Goal: Contribute content: Add original content to the website for others to see

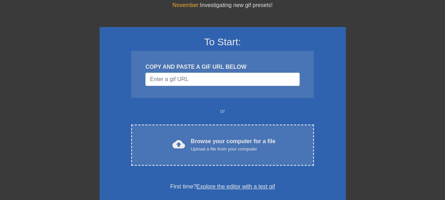
scroll to position [27, 0]
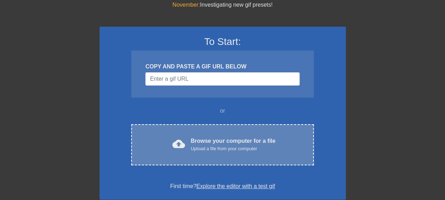
click at [202, 150] on div "Upload a file from your computer" at bounding box center [233, 149] width 85 height 7
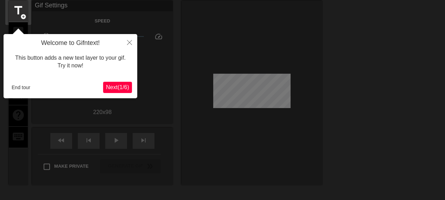
scroll to position [17, 0]
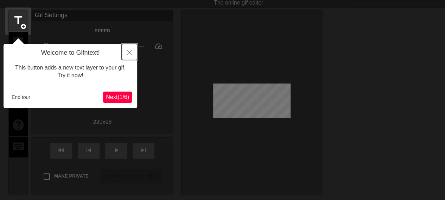
click at [132, 50] on button "Close" at bounding box center [129, 52] width 15 height 16
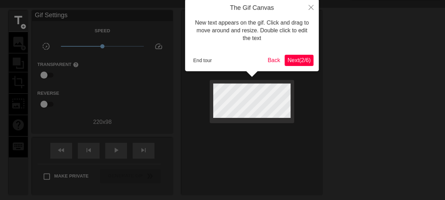
scroll to position [0, 0]
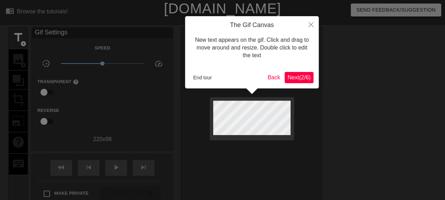
click at [302, 78] on span "Next ( 2 / 6 )" at bounding box center [298, 78] width 23 height 6
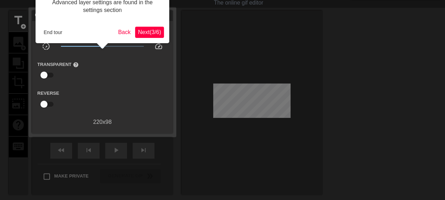
click at [150, 31] on span "Next ( 3 / 6 )" at bounding box center [149, 32] width 23 height 6
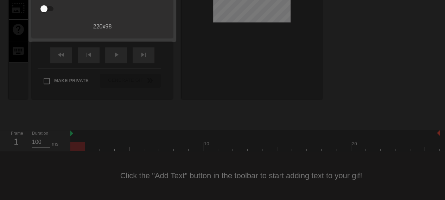
scroll to position [6, 0]
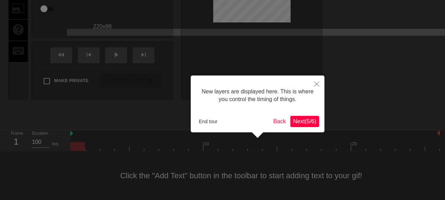
click at [307, 119] on span "Next ( 5 / 6 )" at bounding box center [304, 121] width 23 height 6
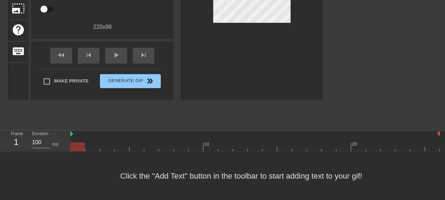
scroll to position [0, 0]
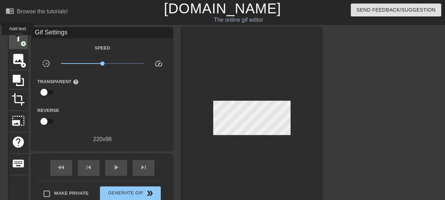
click at [18, 40] on span "title" at bounding box center [18, 37] width 13 height 13
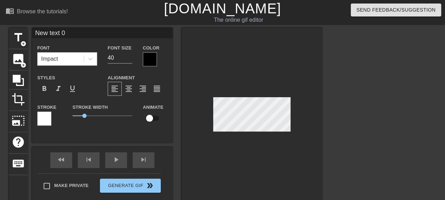
scroll to position [1, 2]
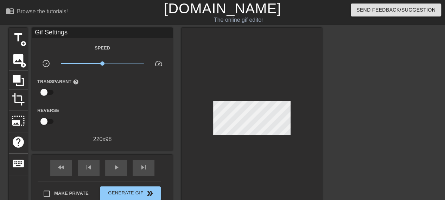
click at [250, 135] on div at bounding box center [251, 120] width 141 height 185
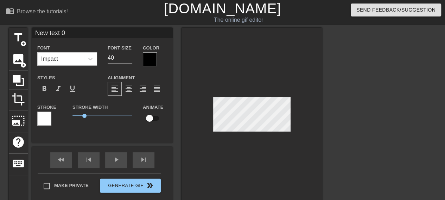
type input "New txt 0"
type textarea "New txt 0"
type input "New txt"
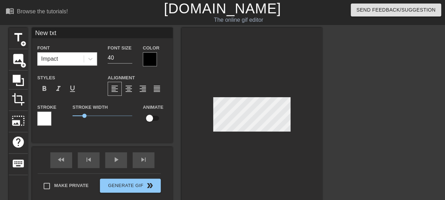
type textarea "New txt"
type input "New txt"
type textarea "New txt"
type input "[GEOGRAPHIC_DATA]"
type textarea "[GEOGRAPHIC_DATA]"
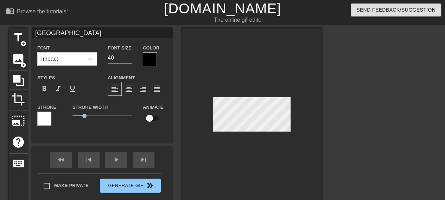
type input "New t"
type textarea "New t"
type input "New"
type textarea "New"
type input "New"
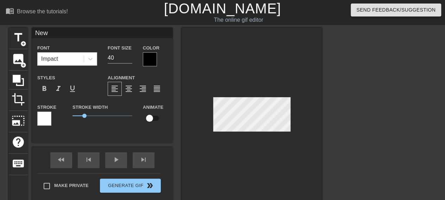
type textarea "New"
type input "Ne"
type textarea "Ne"
type input "N"
type textarea "N"
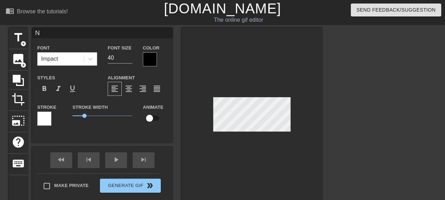
scroll to position [1, 1]
